Goal: Task Accomplishment & Management: Use online tool/utility

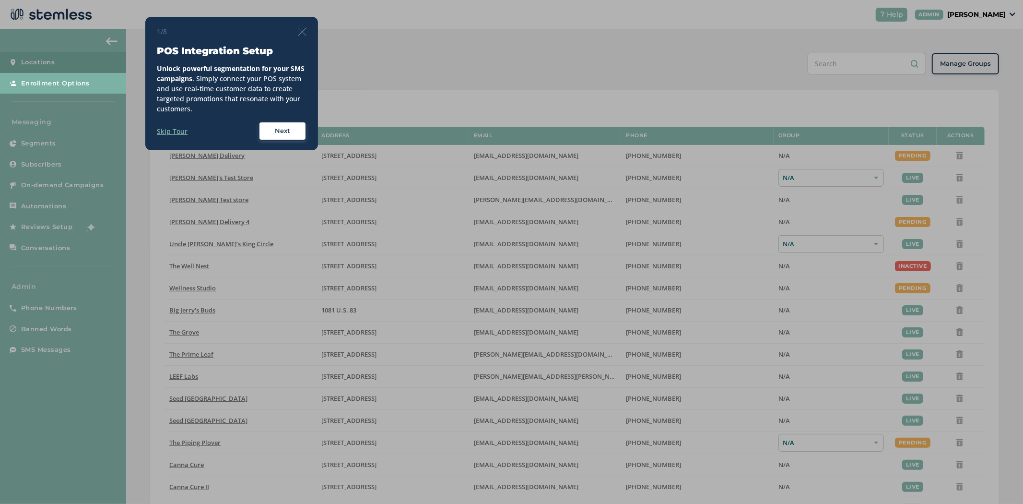
click at [298, 27] on img at bounding box center [302, 31] width 9 height 9
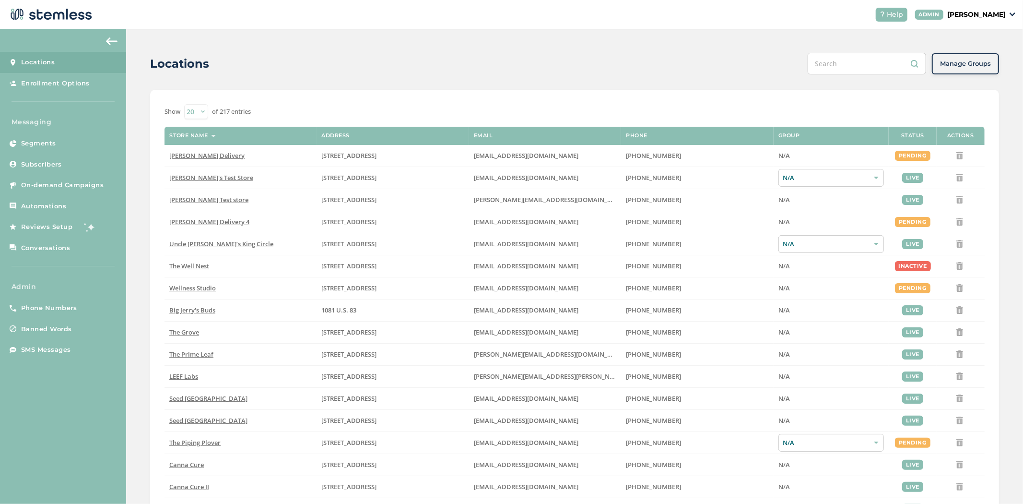
click at [992, 10] on p "[PERSON_NAME]" at bounding box center [976, 15] width 59 height 10
click at [982, 72] on span "Impersonate" at bounding box center [981, 69] width 47 height 10
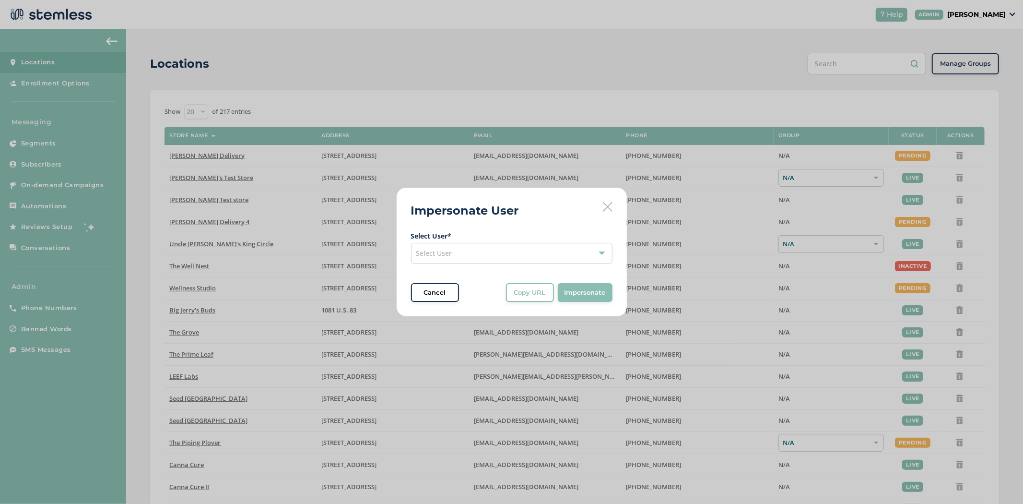
click at [482, 255] on div "Select User" at bounding box center [511, 253] width 201 height 21
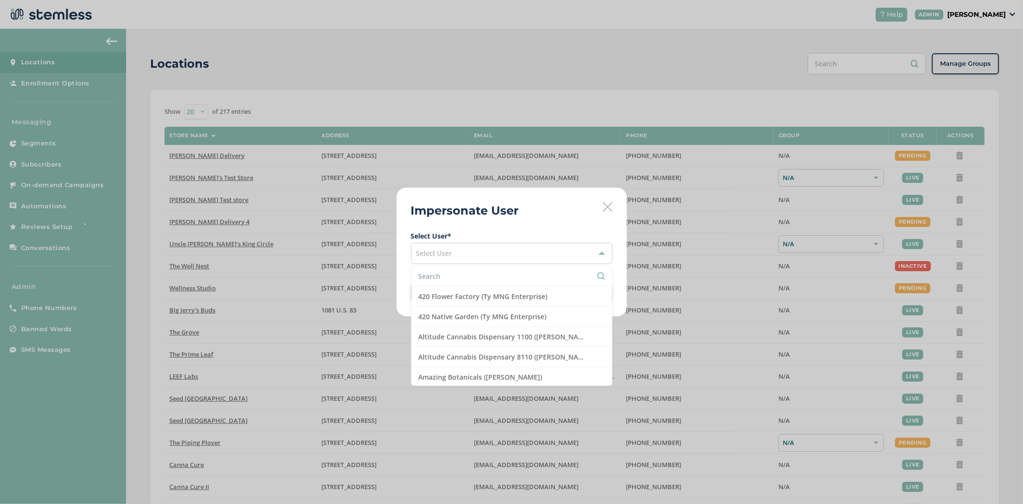
click at [465, 274] on input "text" at bounding box center [512, 276] width 186 height 10
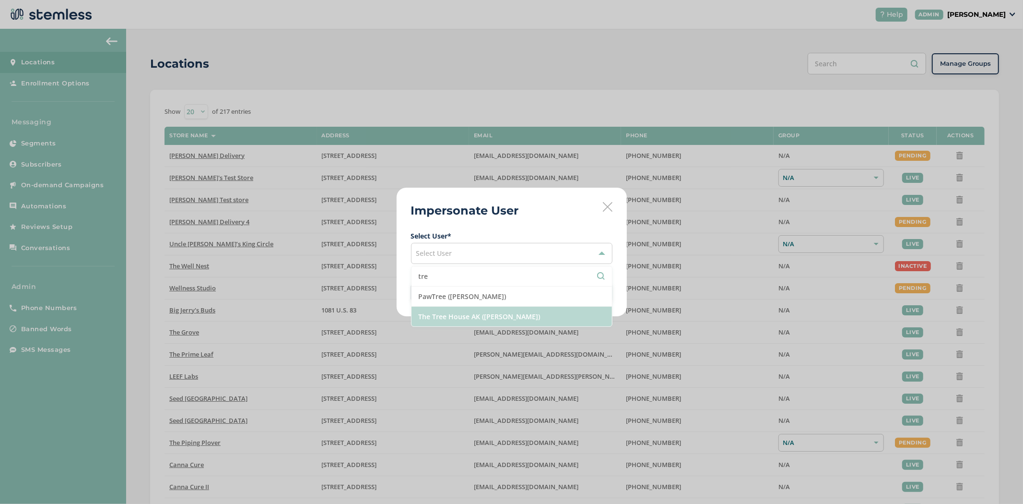
type input "tre"
click at [470, 317] on li "The Tree House AK ([PERSON_NAME])" at bounding box center [512, 317] width 201 height 20
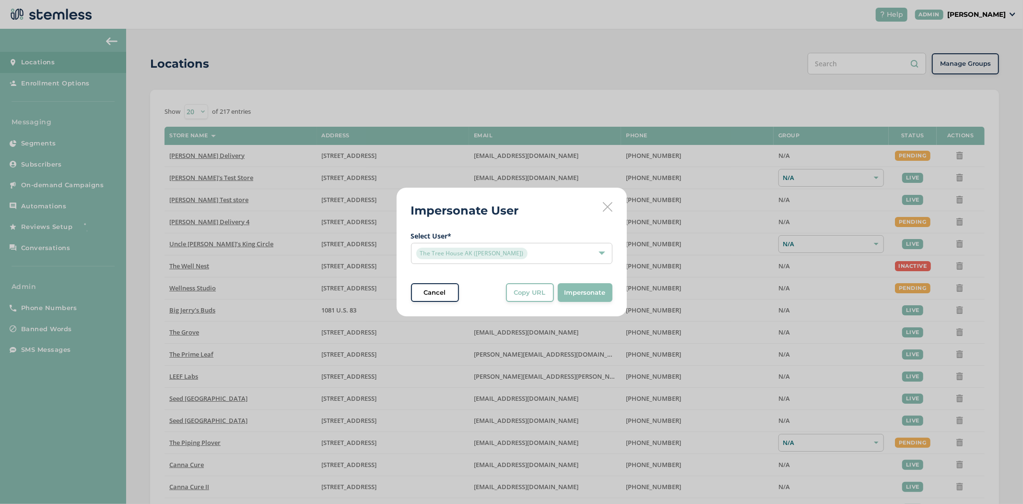
click at [608, 292] on button "Impersonate" at bounding box center [585, 292] width 55 height 19
